Goal: Task Accomplishment & Management: Complete application form

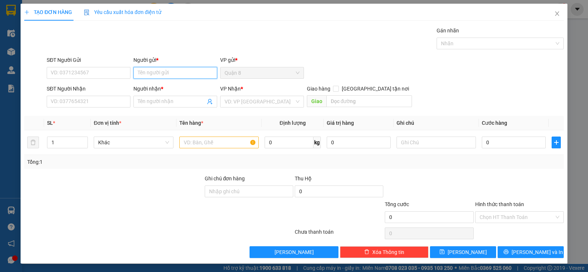
click at [168, 73] on input "Người gửi *" at bounding box center [175, 73] width 84 height 12
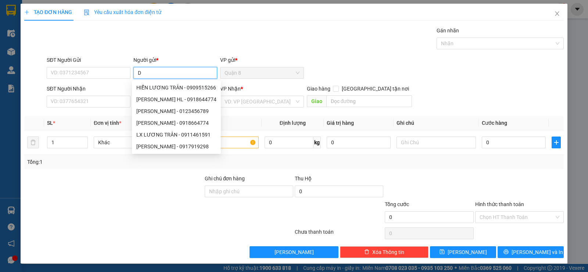
type input "D"
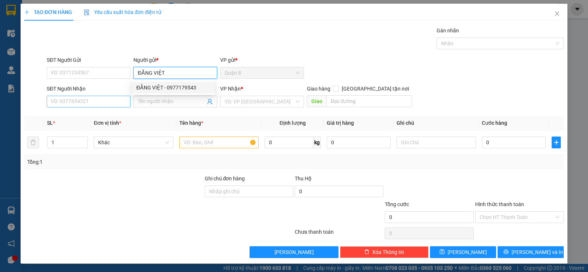
type input "ĐẰNG VIỆT"
click at [114, 101] on input "SĐT Người Nhận" at bounding box center [89, 102] width 84 height 12
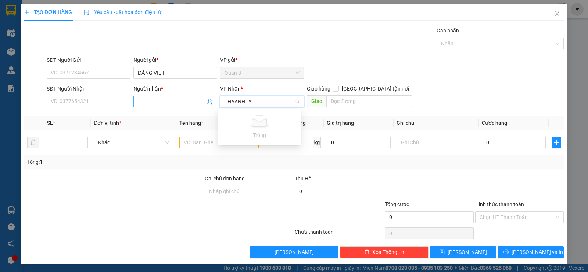
type input "THAANH LY"
click at [169, 101] on input "Người nhận *" at bounding box center [172, 101] width 68 height 8
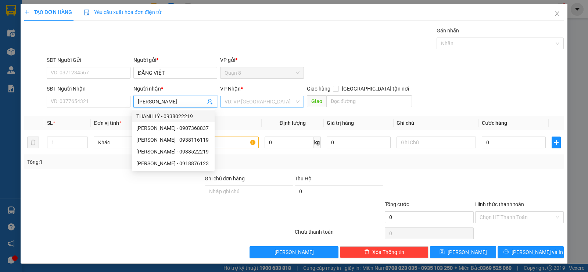
type input "[PERSON_NAME]"
click at [242, 104] on input "search" at bounding box center [260, 101] width 70 height 11
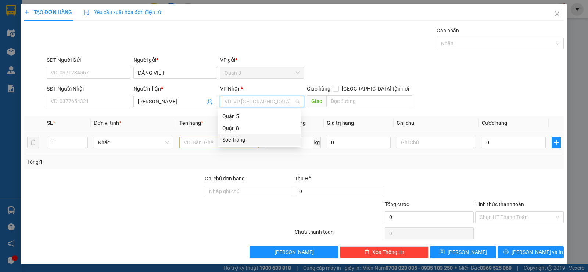
click at [231, 141] on div "Sóc Trăng" at bounding box center [259, 140] width 74 height 8
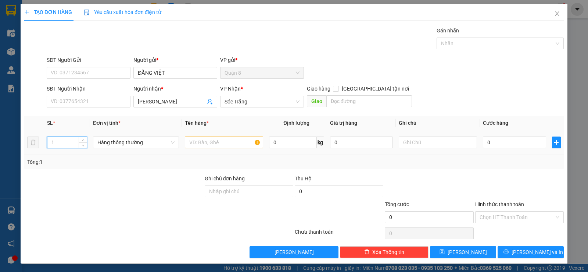
click at [71, 142] on input "1" at bounding box center [66, 142] width 39 height 11
type input "11"
click at [245, 139] on input "text" at bounding box center [224, 142] width 78 height 12
type input "BẠT"
type input "216"
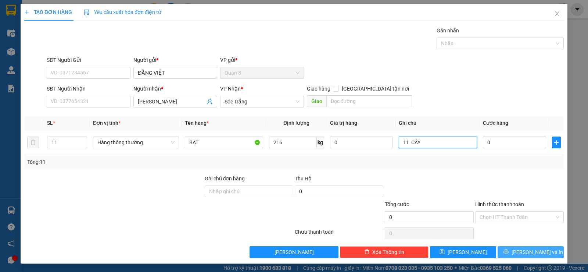
type input "11 CÂY"
click at [506, 250] on button "[PERSON_NAME] và In" at bounding box center [531, 252] width 66 height 12
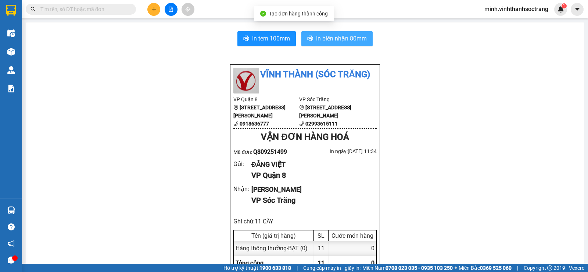
click at [357, 35] on span "In biên nhận 80mm" at bounding box center [341, 38] width 51 height 9
click at [350, 37] on span "In biên nhận 80mm" at bounding box center [341, 38] width 51 height 9
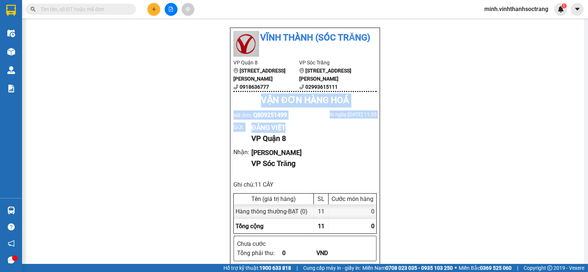
drag, startPoint x: 504, startPoint y: 95, endPoint x: 559, endPoint y: 212, distance: 129.3
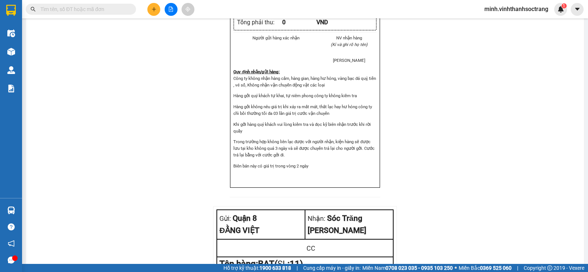
scroll to position [380, 0]
